Goal: Find specific page/section: Find specific page/section

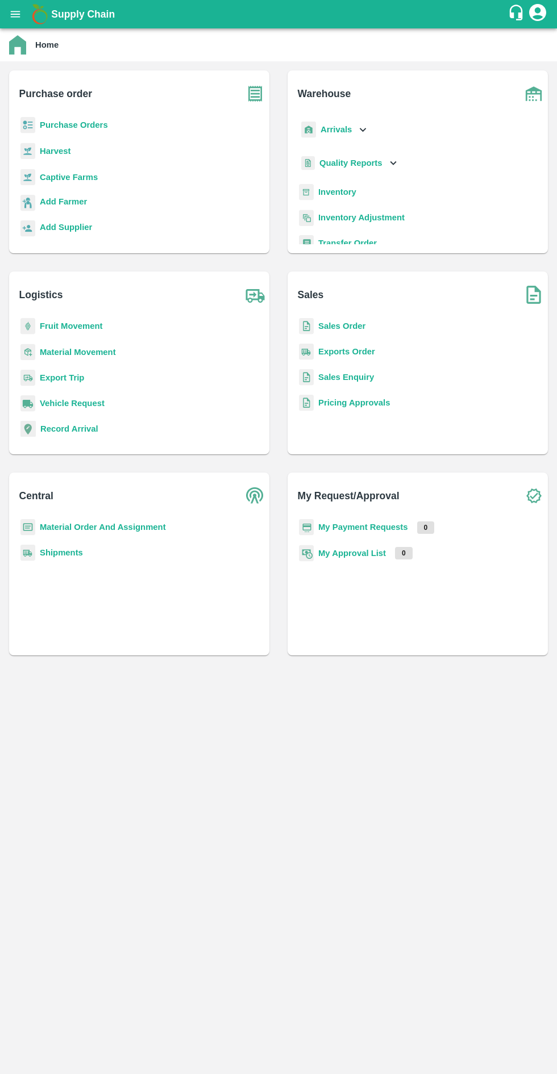
click at [66, 176] on b "Captive Farms" at bounding box center [69, 177] width 58 height 9
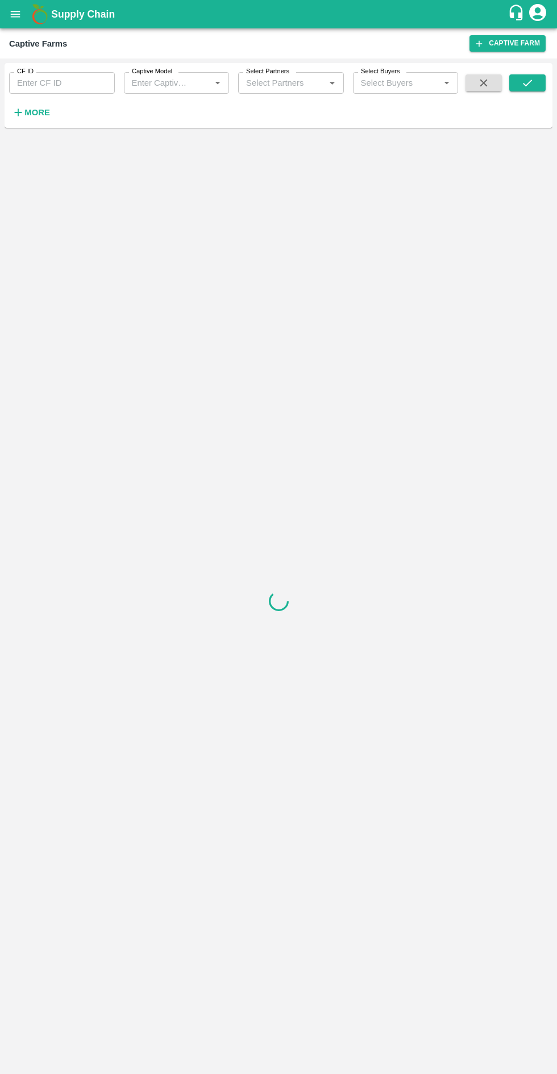
click at [184, 83] on input "Captive Model" at bounding box center [159, 83] width 65 height 15
click at [174, 139] on div "Land Leasing" at bounding box center [157, 138] width 51 height 12
type input "Land Leasing"
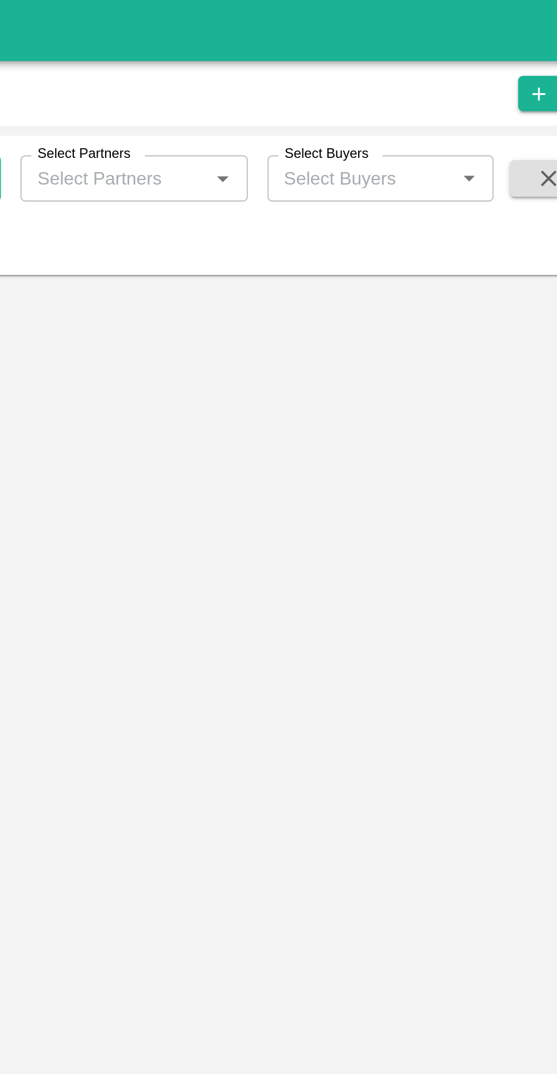
scroll to position [0, 0]
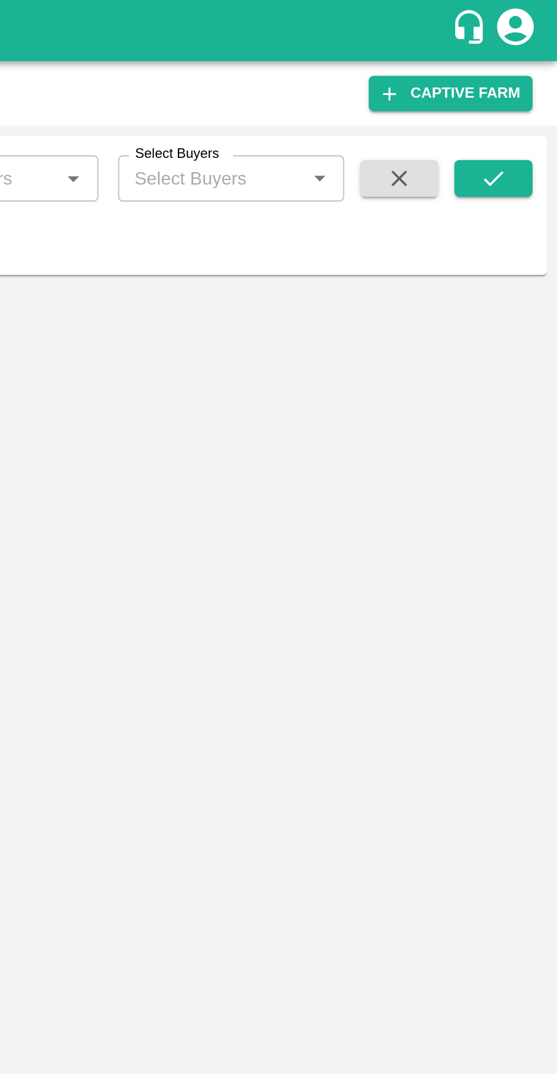
click at [525, 80] on icon "submit" at bounding box center [527, 83] width 12 height 12
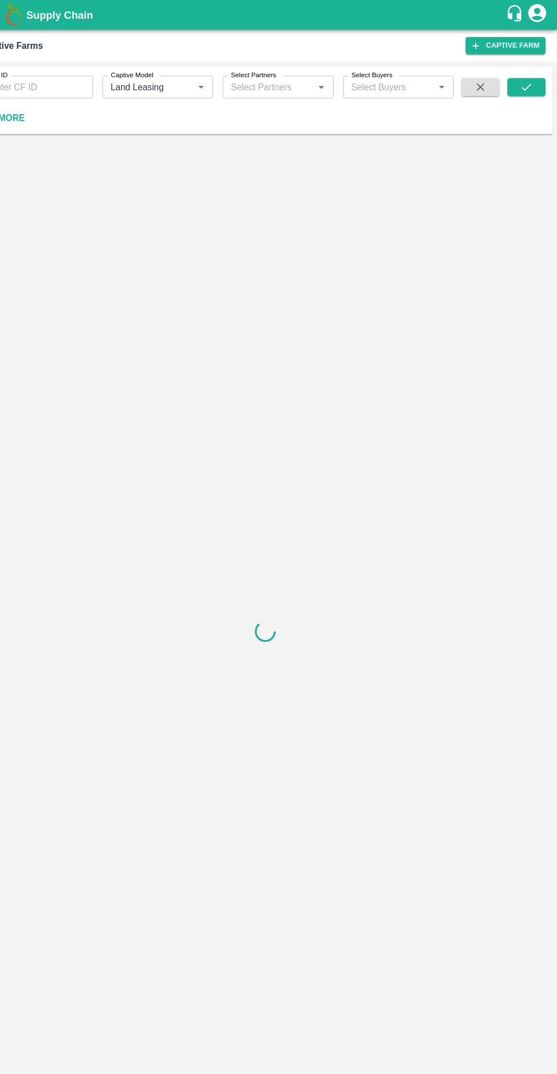
click at [537, 77] on button "submit" at bounding box center [527, 82] width 36 height 17
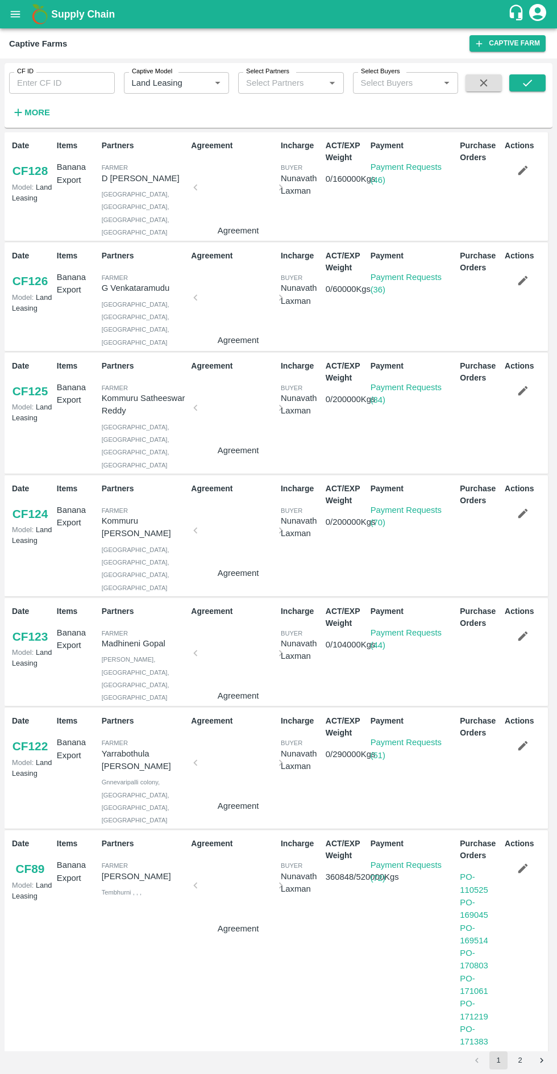
click at [421, 506] on link "Payment Requests (70)" at bounding box center [405, 517] width 71 height 22
